Goal: Navigation & Orientation: Go to known website

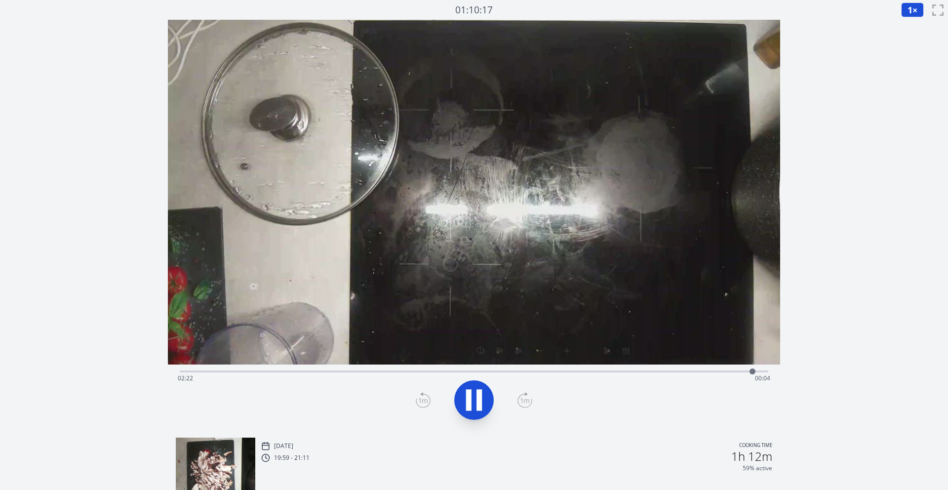
click at [898, 245] on div "Discard Recording? You will not be able to recover this once discarded. Cancel …" at bounding box center [474, 334] width 948 height 668
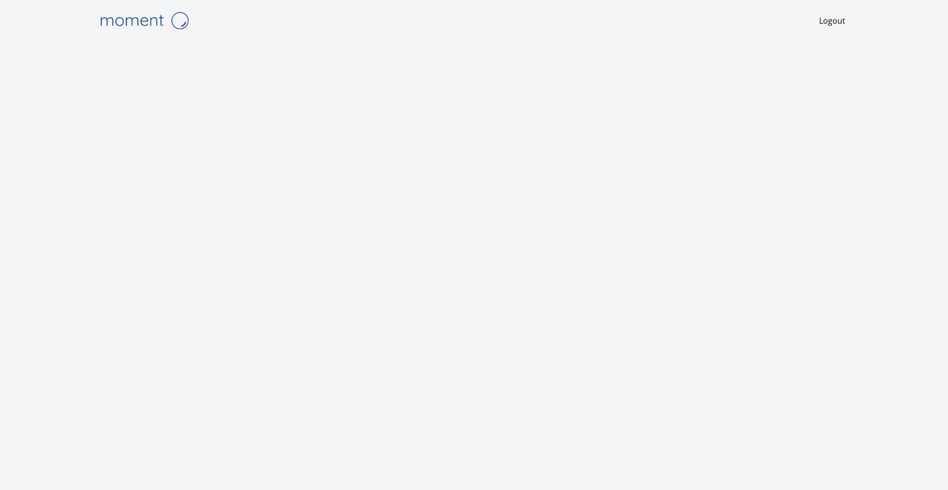
click at [143, 20] on img at bounding box center [144, 20] width 99 height 25
